Goal: Check status: Check status

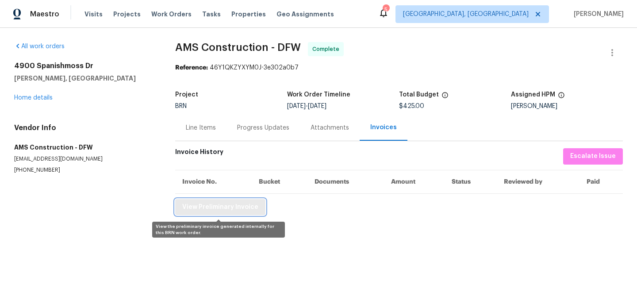
click at [242, 209] on span "View Preliminary Invoice" at bounding box center [220, 207] width 76 height 11
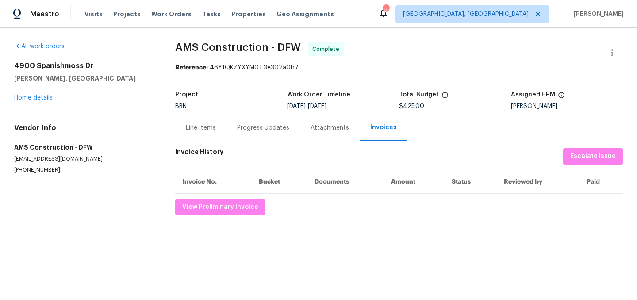
click at [472, 216] on div "All work orders 4900 Spanishmoss Dr McKinney, TX 75070 Home details Vendor Info…" at bounding box center [318, 128] width 637 height 201
click at [204, 127] on div "Line Items" at bounding box center [201, 127] width 30 height 9
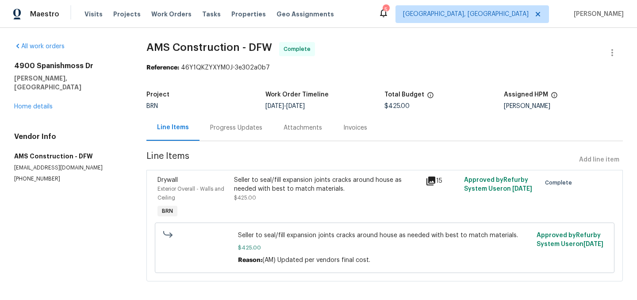
scroll to position [7, 0]
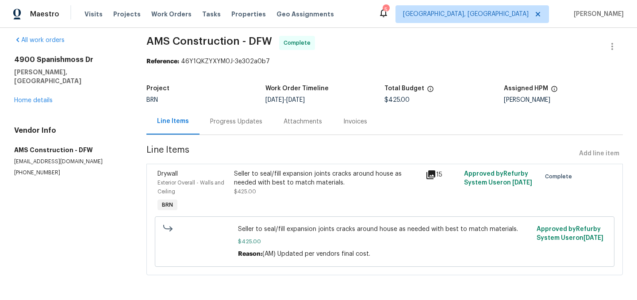
click at [302, 121] on div "Attachments" at bounding box center [303, 121] width 39 height 9
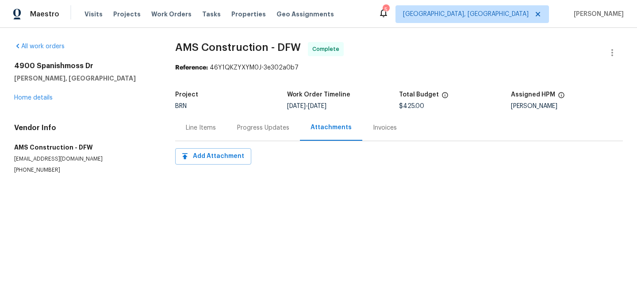
click at [385, 127] on div "Invoices" at bounding box center [385, 127] width 24 height 9
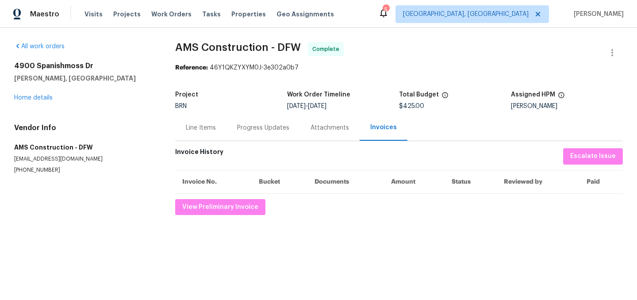
click at [347, 128] on div "Attachments" at bounding box center [330, 128] width 60 height 26
